Goal: Task Accomplishment & Management: Use online tool/utility

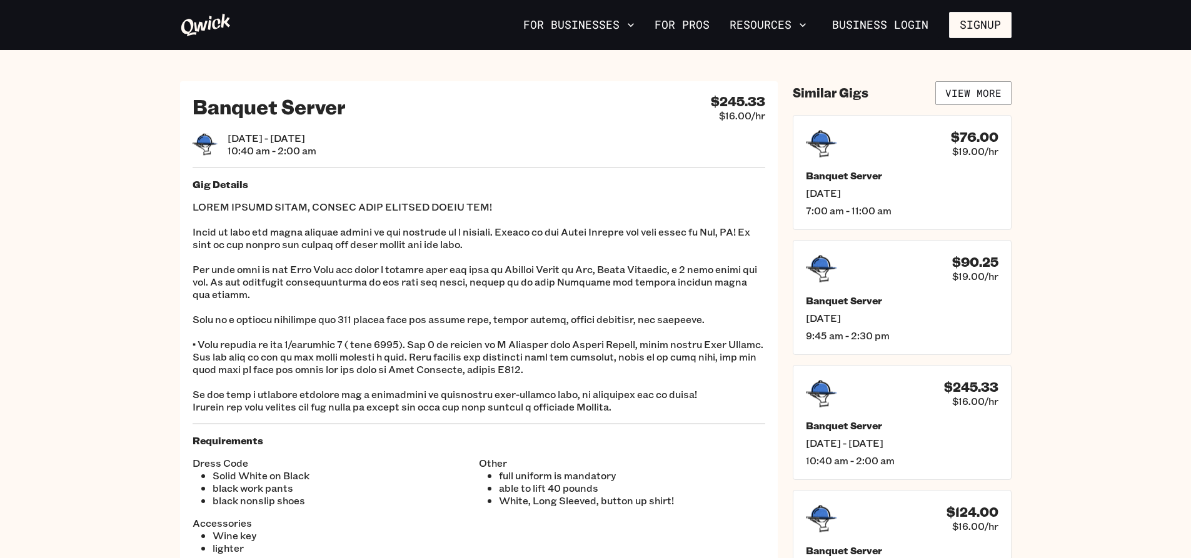
scroll to position [250, 0]
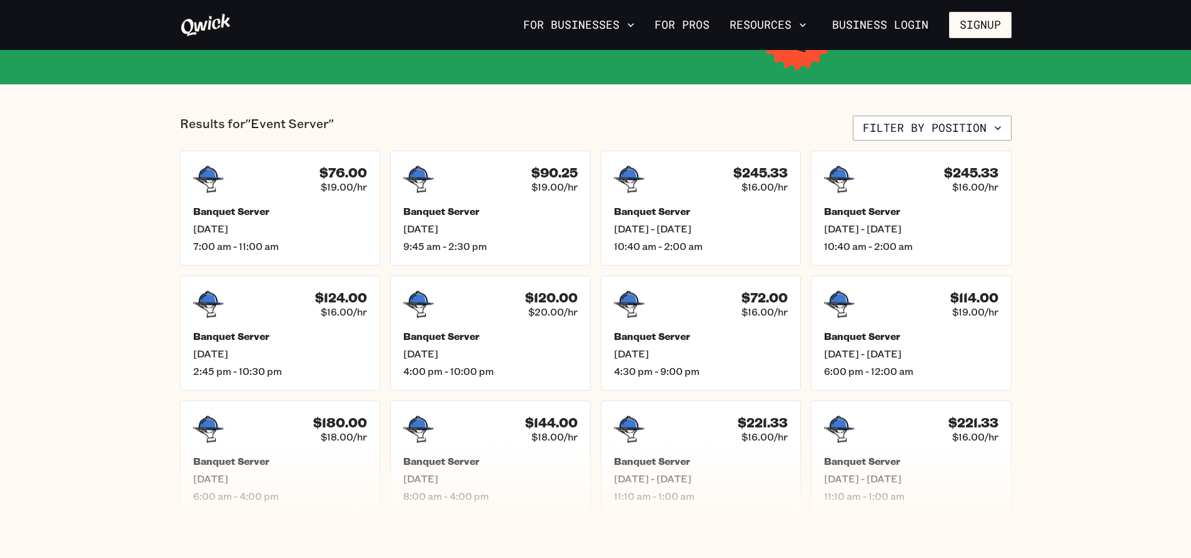
scroll to position [375, 0]
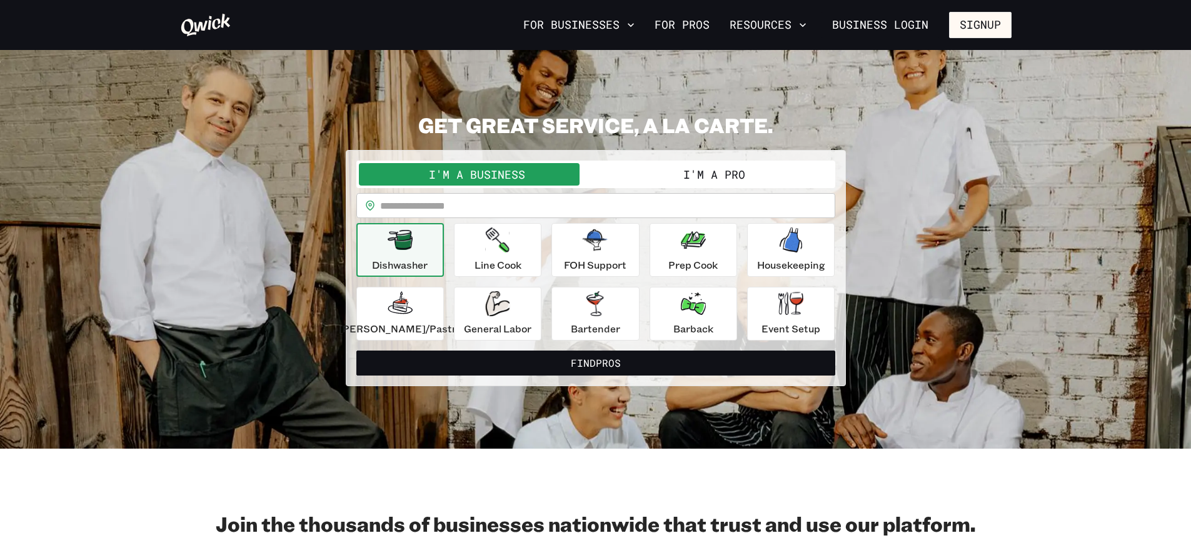
click at [696, 171] on button "I'm a Pro" at bounding box center [714, 174] width 237 height 23
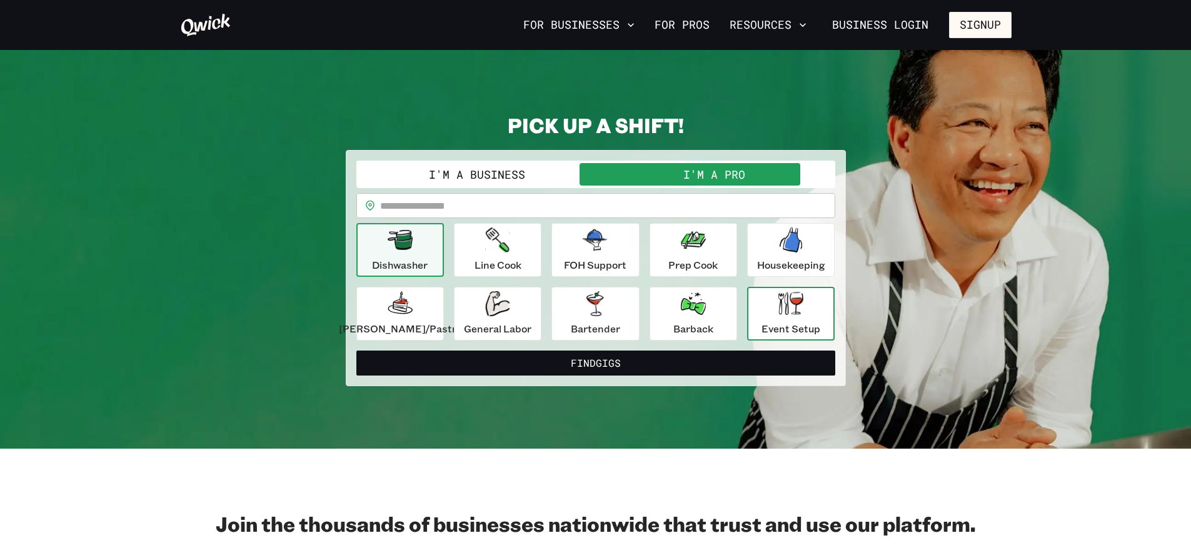
click at [785, 310] on icon "button" at bounding box center [791, 303] width 25 height 23
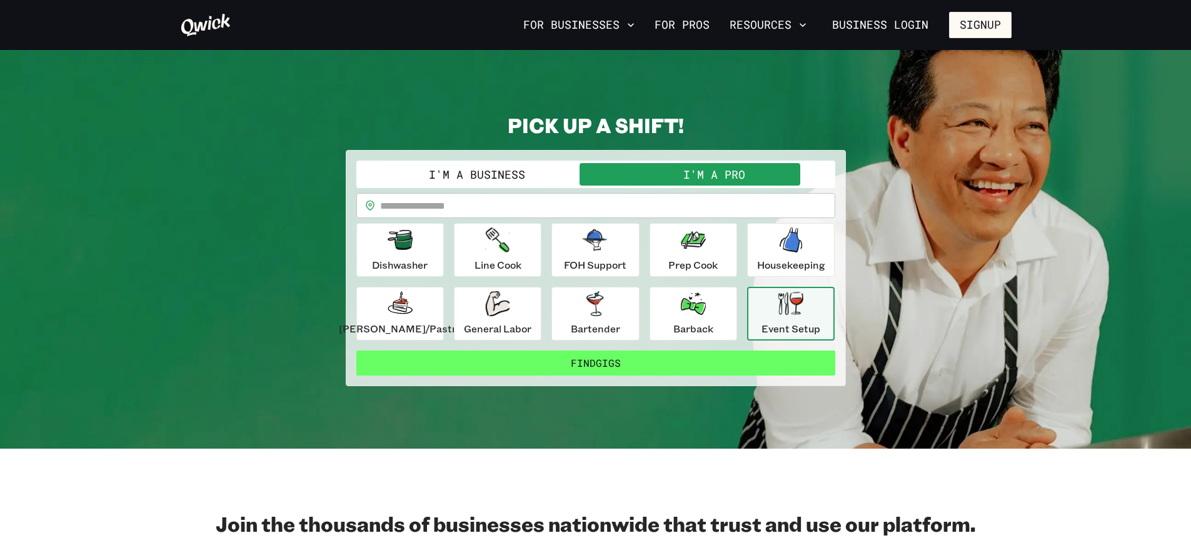
click at [665, 368] on button "Find Gigs" at bounding box center [595, 363] width 479 height 25
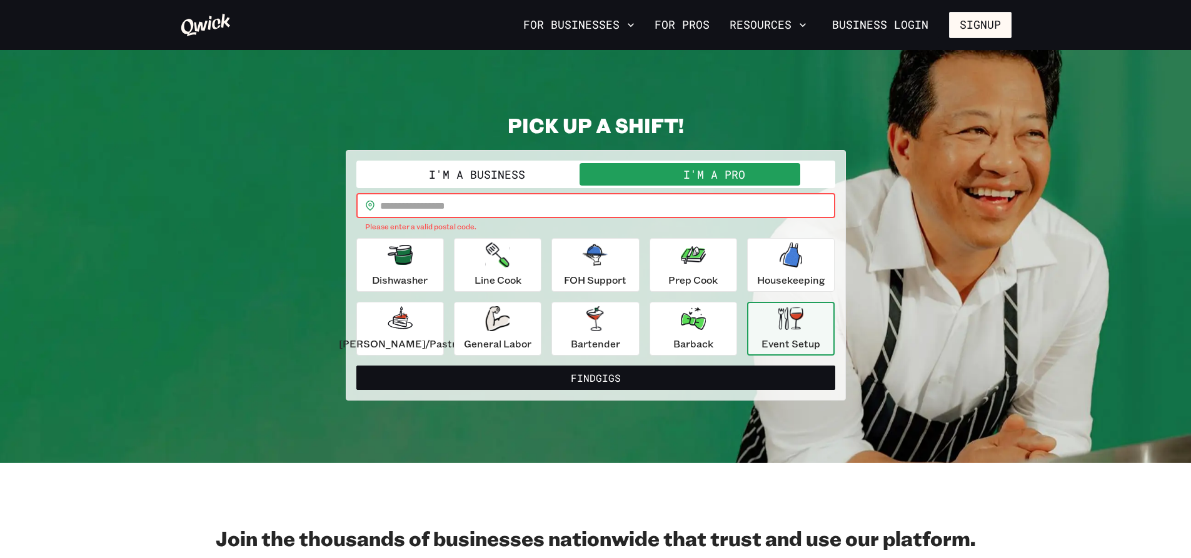
drag, startPoint x: 558, startPoint y: 212, endPoint x: 632, endPoint y: 183, distance: 79.2
click at [560, 211] on input "text" at bounding box center [607, 205] width 455 height 25
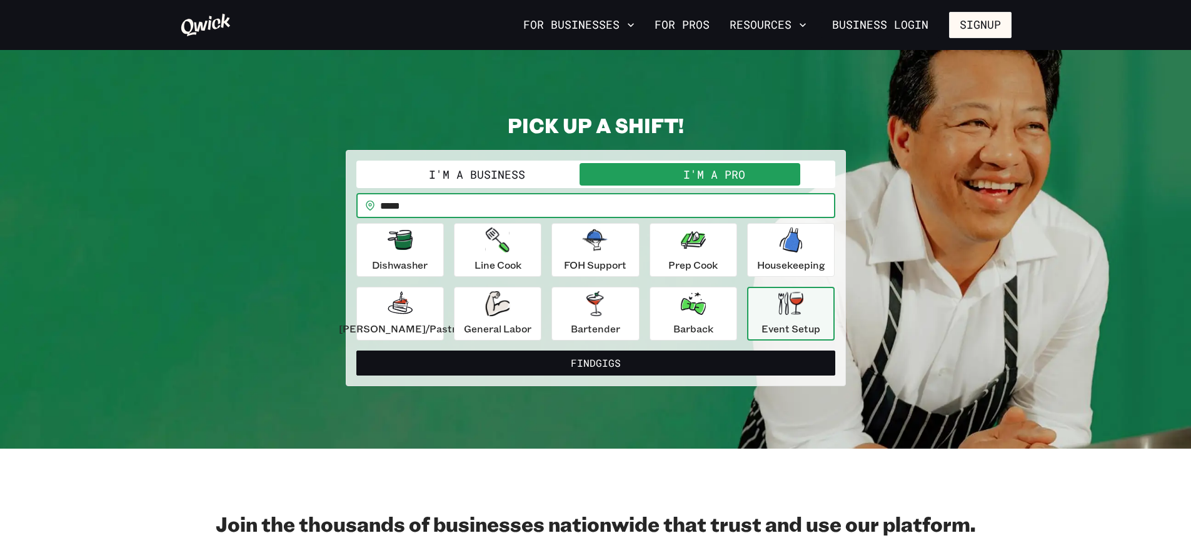
type input "*****"
click at [356, 351] on button "Find Gigs" at bounding box center [595, 363] width 479 height 25
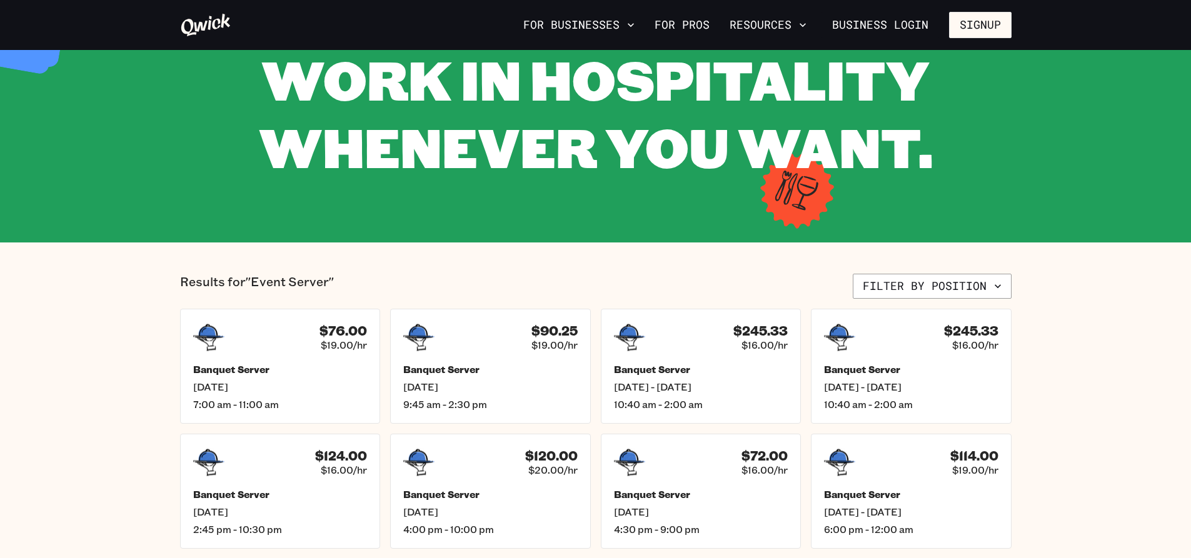
scroll to position [250, 0]
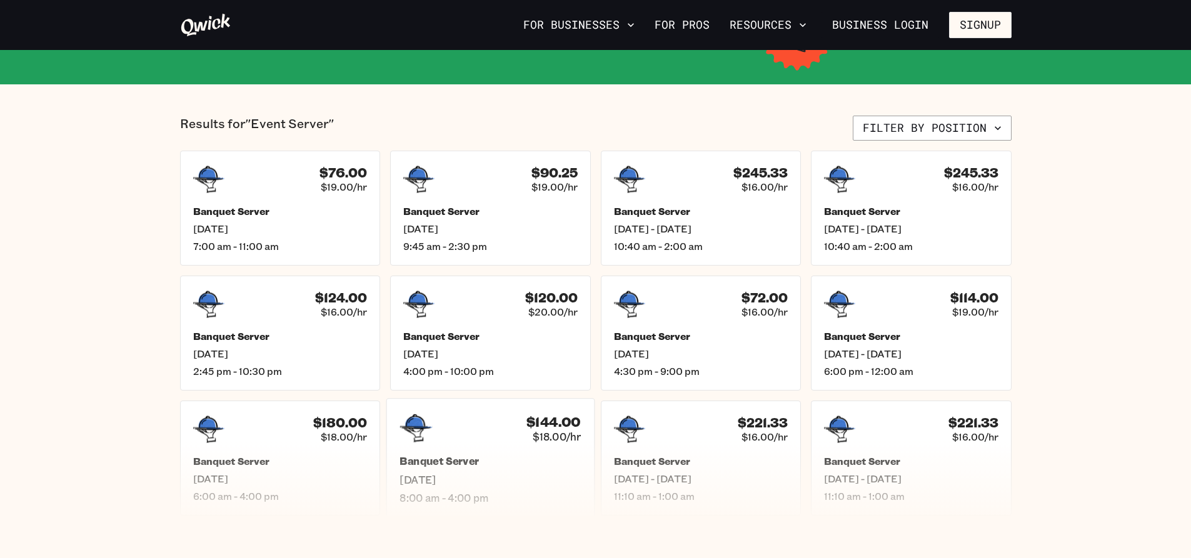
click at [509, 462] on h5 "Banquet Server" at bounding box center [490, 461] width 181 height 13
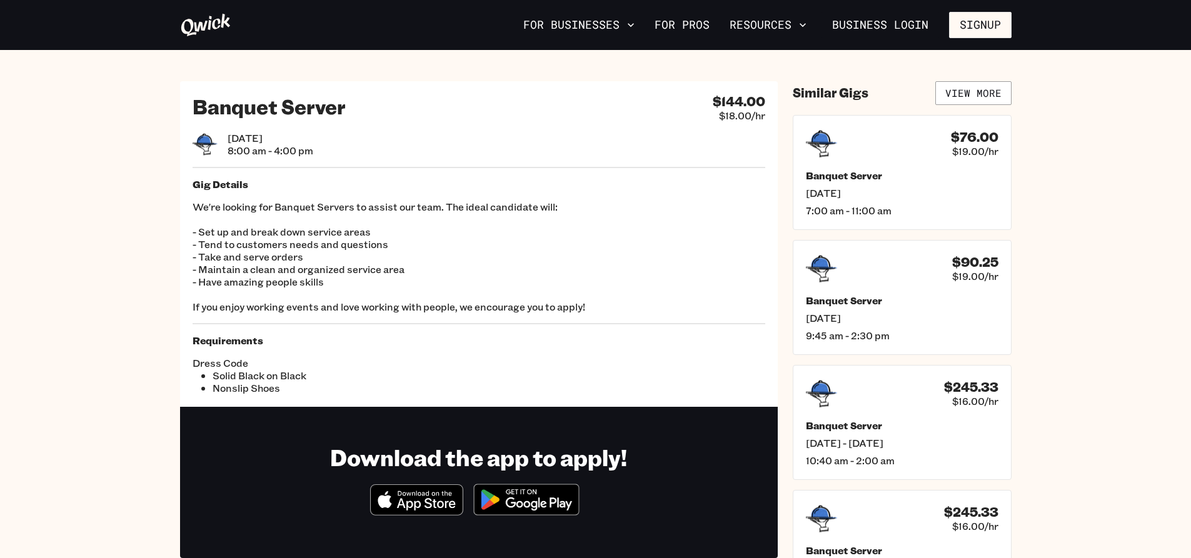
scroll to position [250, 0]
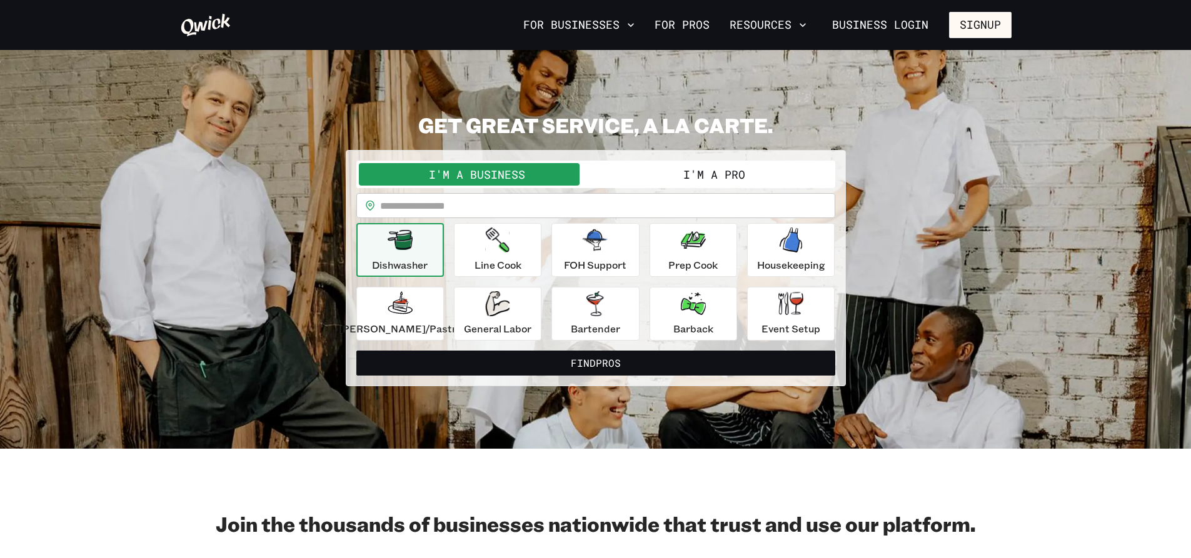
click at [729, 173] on button "I'm a Pro" at bounding box center [714, 174] width 237 height 23
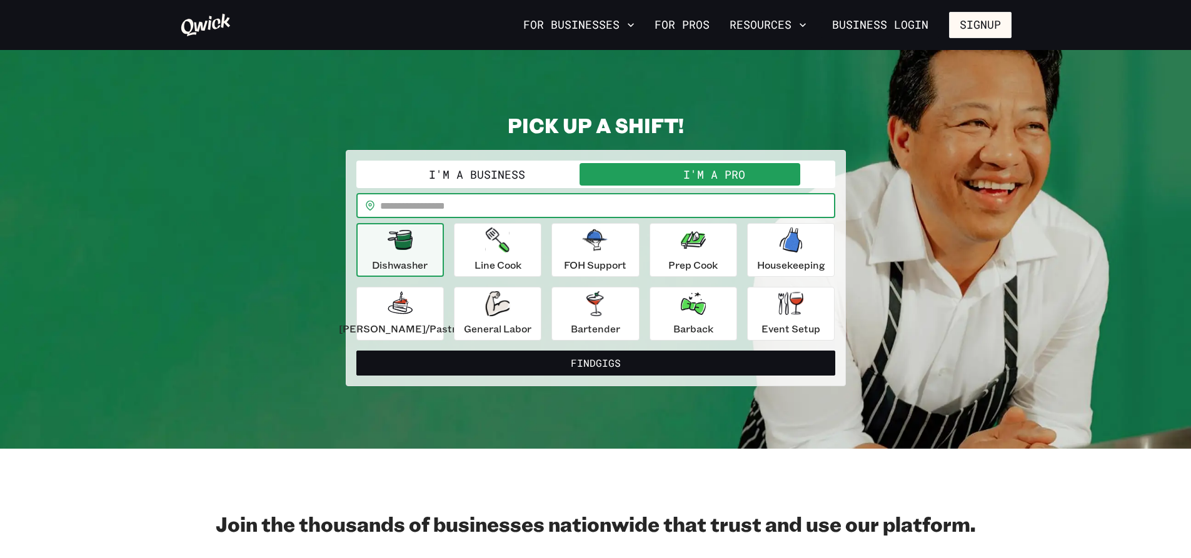
click at [604, 206] on input "text" at bounding box center [607, 205] width 455 height 25
type input "*****"
click at [356, 351] on button "Find Gigs" at bounding box center [595, 363] width 479 height 25
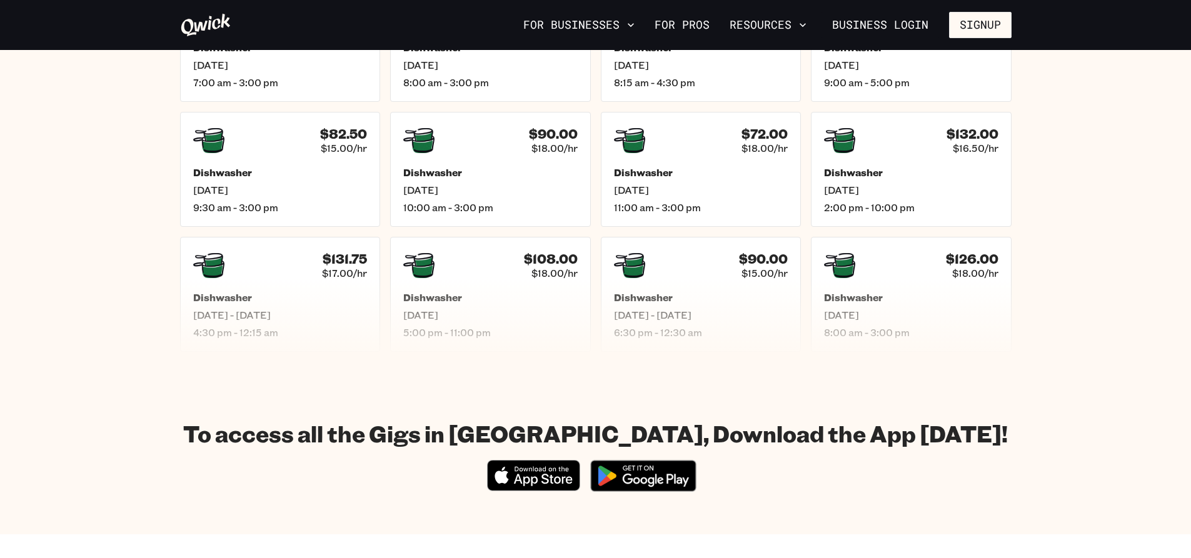
scroll to position [375, 0]
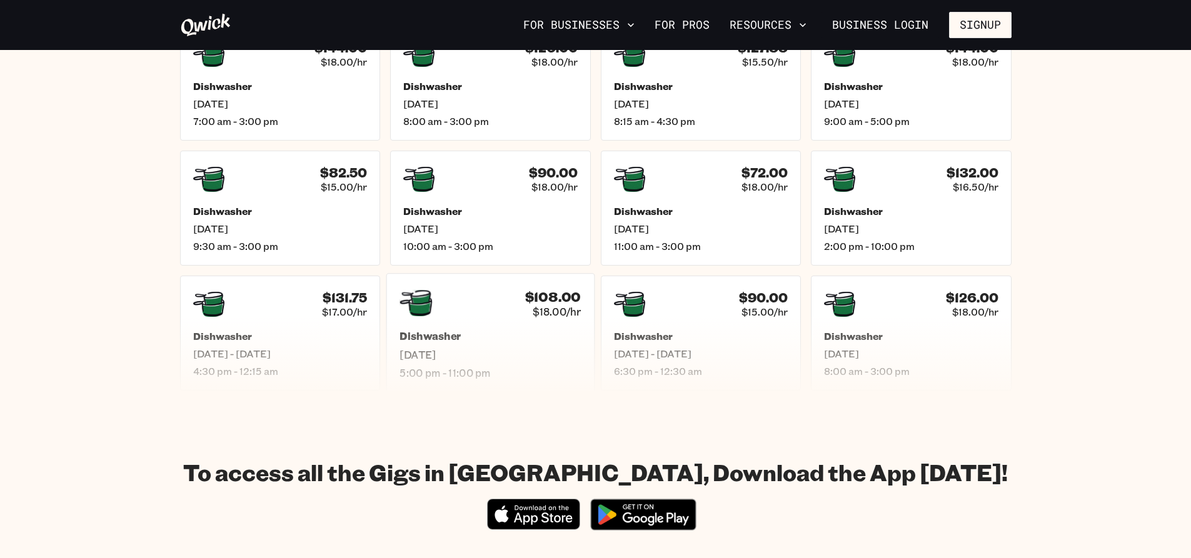
click at [507, 335] on h5 "Dishwasher" at bounding box center [490, 336] width 181 height 13
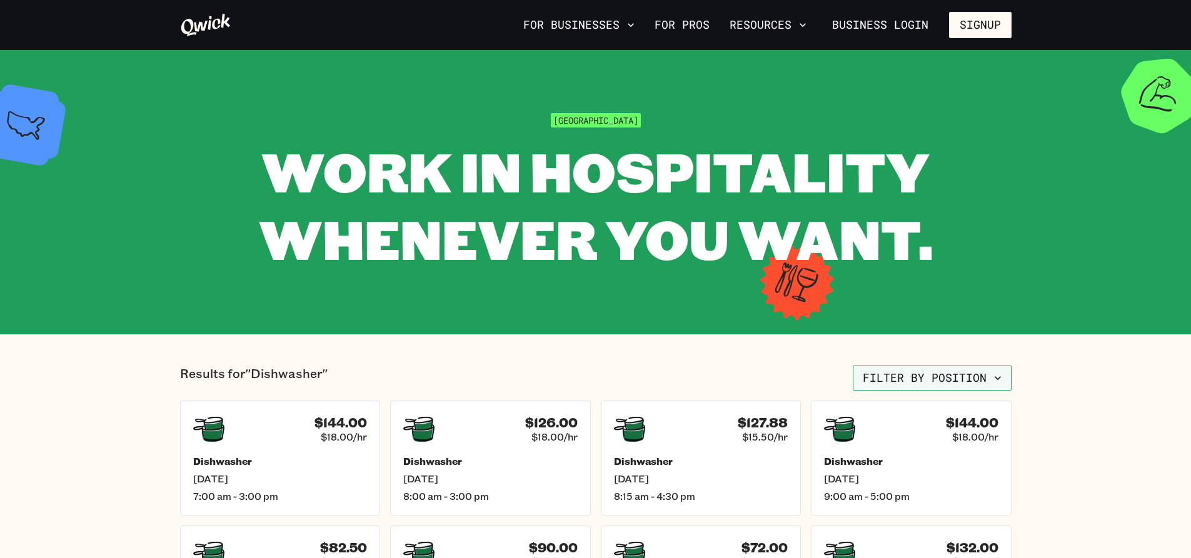
click at [969, 370] on button "Filter by position" at bounding box center [932, 378] width 159 height 25
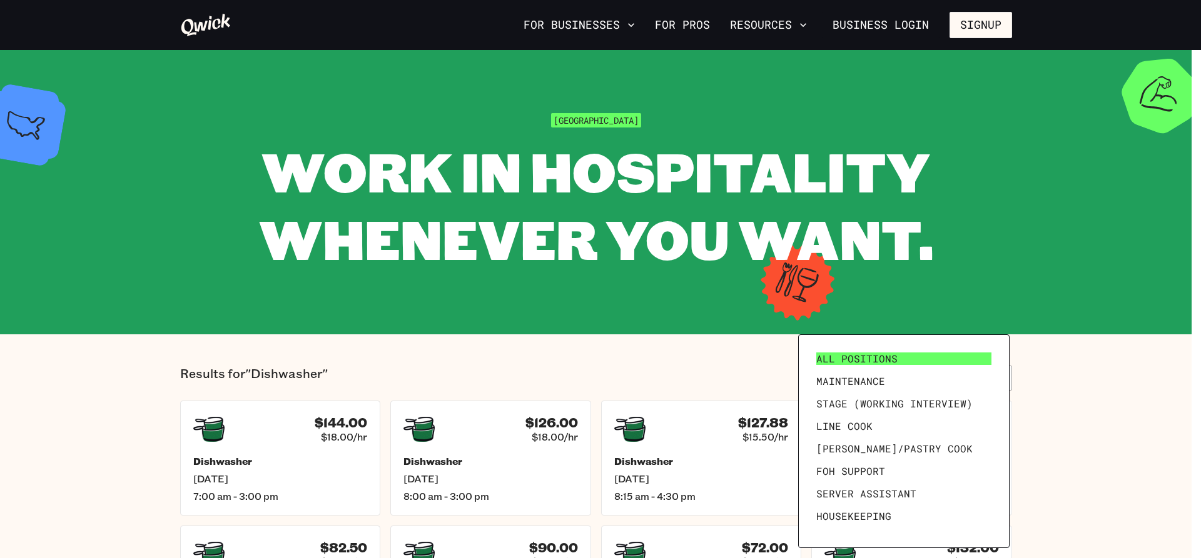
click at [862, 360] on span "All Positions" at bounding box center [856, 359] width 81 height 13
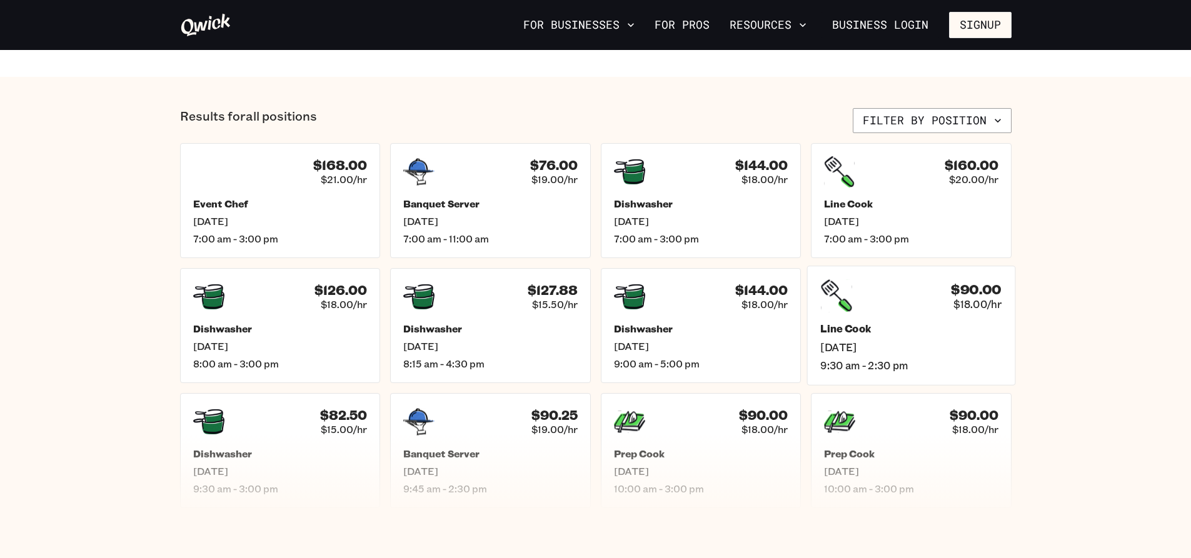
scroll to position [438, 0]
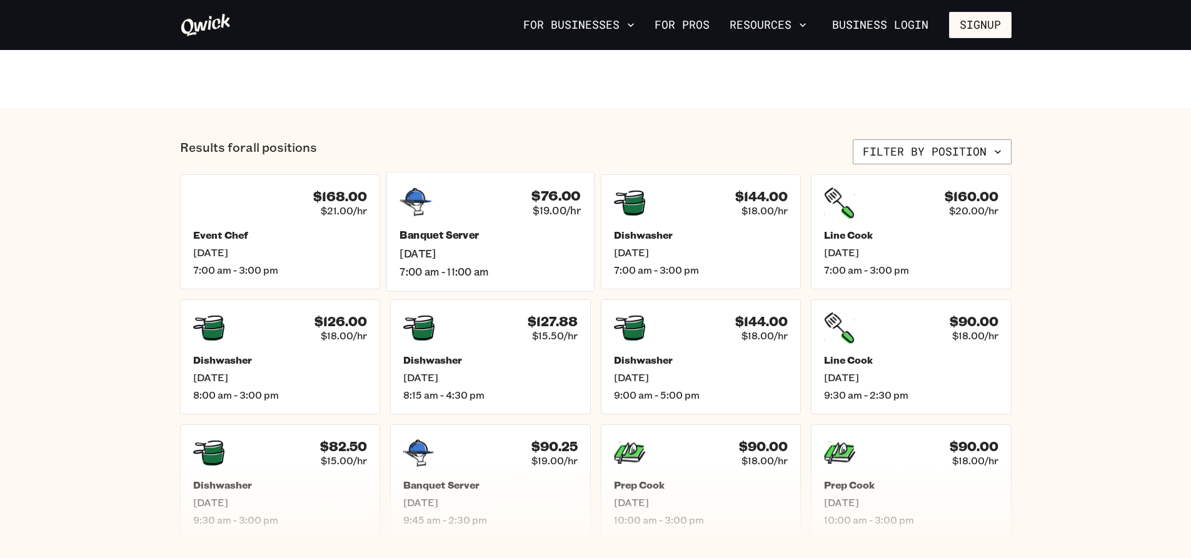
click at [512, 255] on span "[DATE]" at bounding box center [490, 253] width 181 height 13
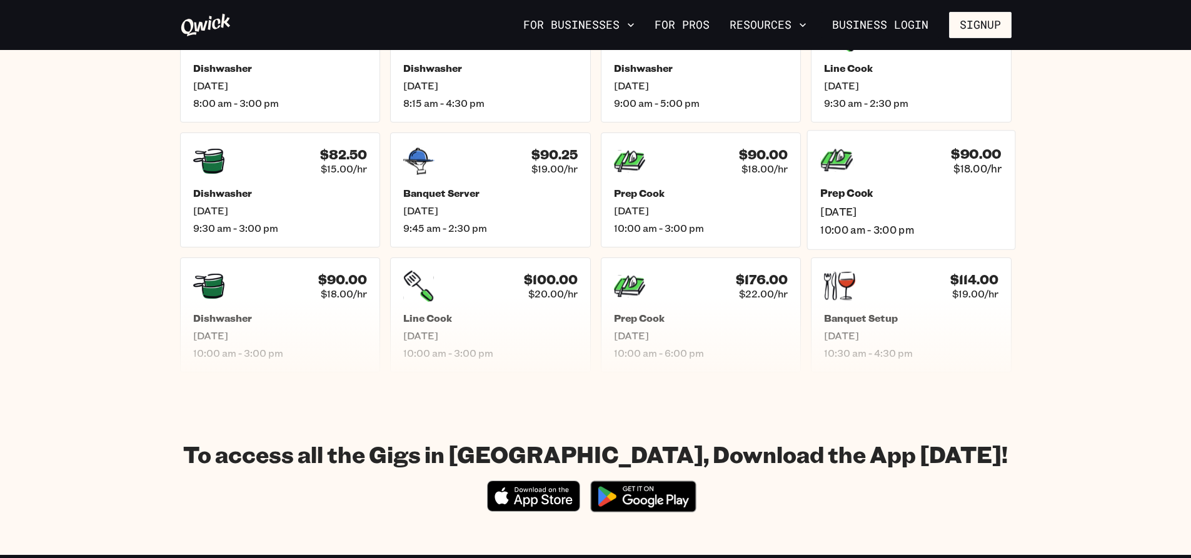
scroll to position [625, 0]
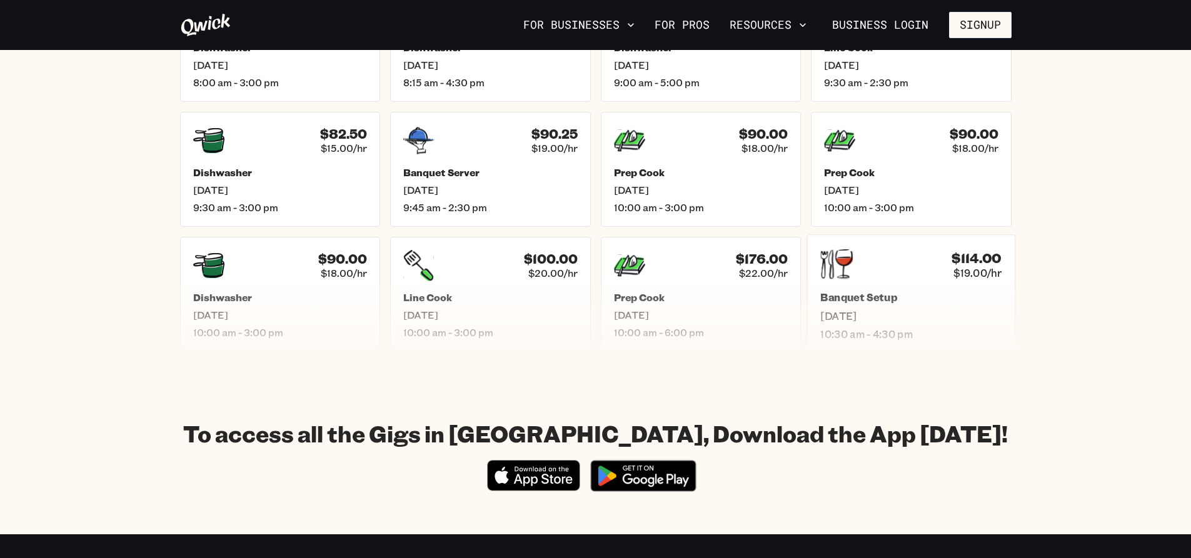
click at [899, 307] on div "Banquet Setup [DATE] 10:30 am - 4:30 pm" at bounding box center [911, 315] width 181 height 49
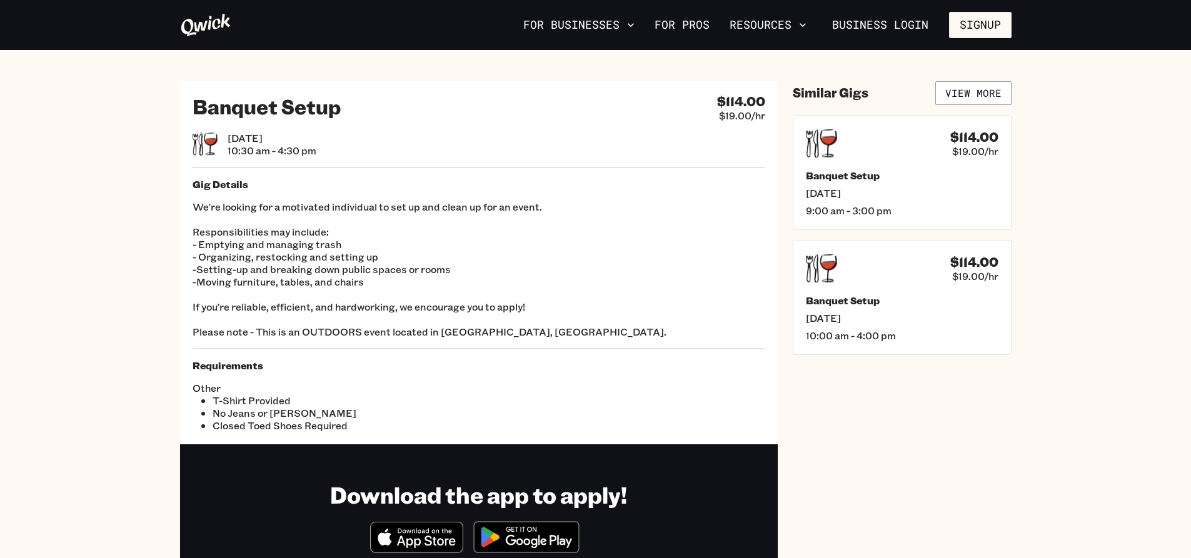
scroll to position [625, 0]
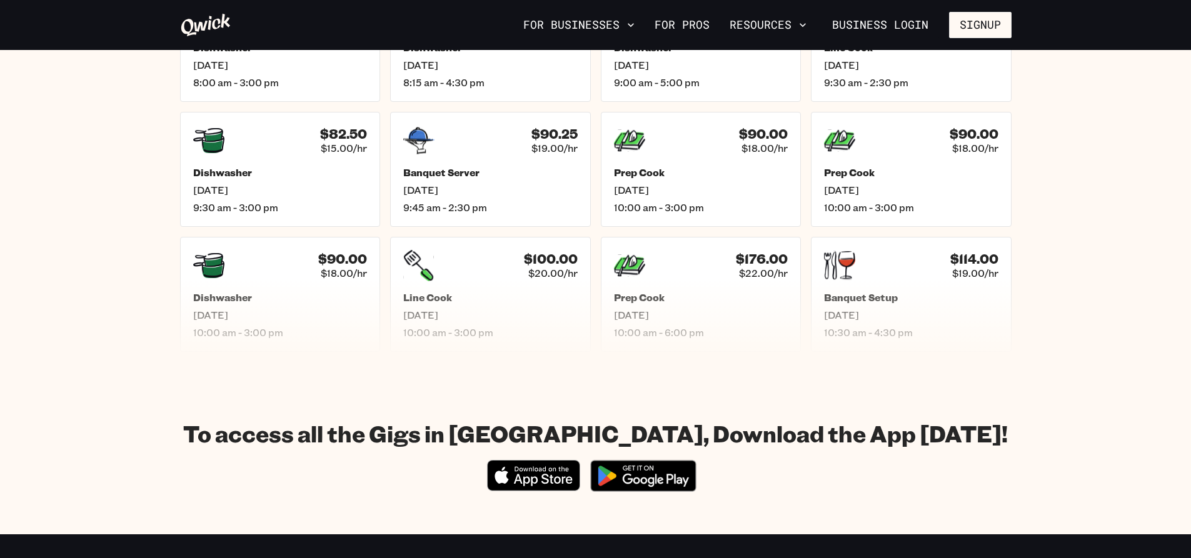
click at [455, 38] on div "For Businesses For Pros Resources Business Login Signup" at bounding box center [596, 25] width 857 height 26
click at [726, 285] on div "$176.00 $22.00/hr Prep Cook [DATE] 10:00 am - 6:00 pm" at bounding box center [701, 294] width 208 height 119
